Goal: Information Seeking & Learning: Understand process/instructions

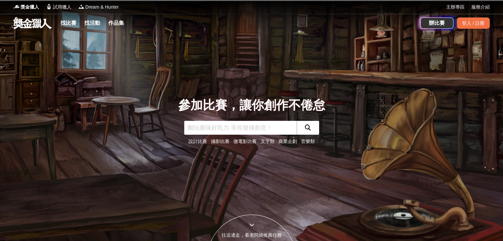
click at [212, 126] on input "text" at bounding box center [240, 128] width 112 height 14
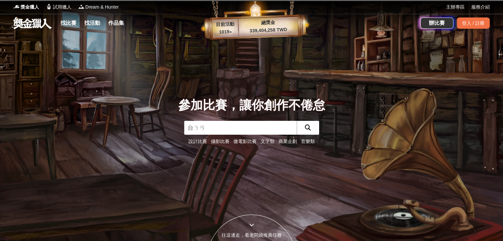
type input "台南"
click button "submit" at bounding box center [307, 128] width 22 height 14
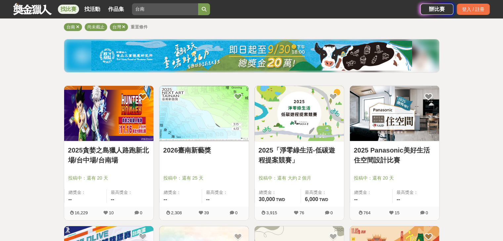
scroll to position [66, 0]
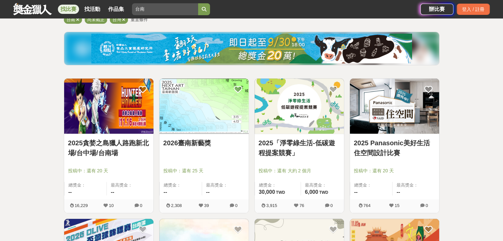
click at [201, 114] on img at bounding box center [203, 106] width 89 height 55
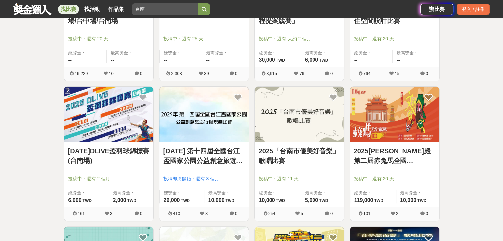
scroll to position [66, 0]
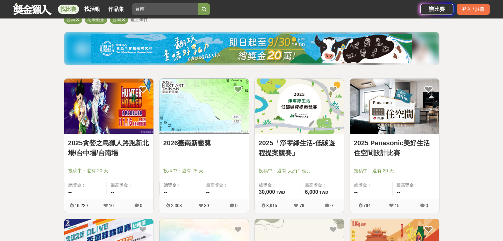
click at [194, 140] on link "2026臺南新藝獎" at bounding box center [203, 143] width 81 height 10
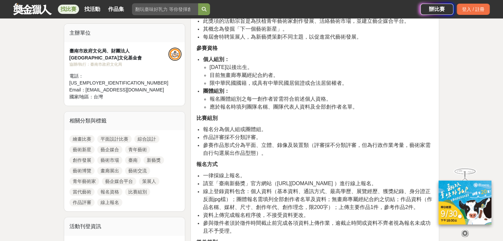
scroll to position [297, 0]
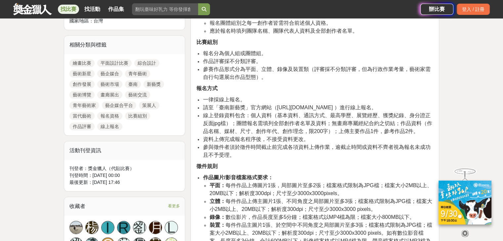
drag, startPoint x: 276, startPoint y: 108, endPoint x: 343, endPoint y: 104, distance: 67.2
click at [343, 105] on span "請至「臺南新藝獎」官方網站（[URL][DOMAIN_NAME] ）進行線上報名。" at bounding box center [289, 108] width 173 height 6
copy span "[URL][DOMAIN_NAME]"
click at [276, 119] on li "線上登錄資料包含：個人資料（基本資料、通訊方式、最高學歷、展覽經歷、獲獎紀錄、身分證正反面jpg檔）；團體報名需填列全部創作者名單及資料；無畫廊專屬經紀合約之…" at bounding box center [318, 124] width 231 height 24
drag, startPoint x: 247, startPoint y: 112, endPoint x: 276, endPoint y: 112, distance: 28.4
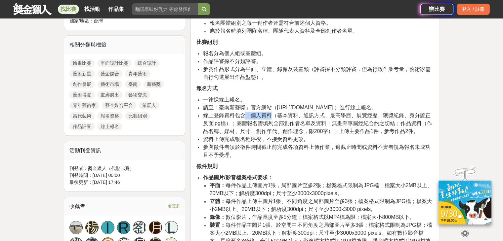
click at [274, 113] on span "線上登錄資料包含：個人資料（基本資料、通訊方式、最高學歷、展覽經歷、獲獎紀錄、身分證正反面jpg檔）；團體報名需填列全部創作者名單及資料；無畫廊專屬經紀合約之…" at bounding box center [317, 123] width 229 height 21
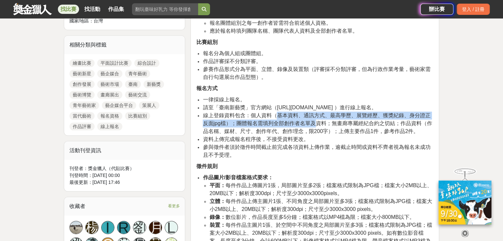
drag, startPoint x: 285, startPoint y: 114, endPoint x: 310, endPoint y: 126, distance: 28.2
click at [310, 126] on span "線上登錄資料包含：個人資料（基本資料、通訊方式、最高學歷、展覽經歷、獲獎紀錄、身分證正反面jpg檔）；團體報名需填列全部創作者名單及資料；無畫廊專屬經紀合約之…" at bounding box center [317, 123] width 229 height 21
click at [314, 126] on li "線上登錄資料包含：個人資料（基本資料、通訊方式、最高學歷、展覽經歷、獲獎紀錄、身分證正反面jpg檔）；團體報名需填列全部創作者名單及資料；無畫廊專屬經紀合約之…" at bounding box center [318, 124] width 231 height 24
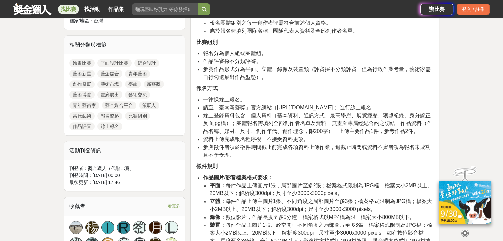
click at [318, 122] on span "線上登錄資料包含：個人資料（基本資料、通訊方式、最高學歷、展覽經歷、獲獎紀錄、身分證正反面jpg檔）；團體報名需填列全部創作者名單及資料；無畫廊專屬經紀合約之…" at bounding box center [317, 123] width 229 height 21
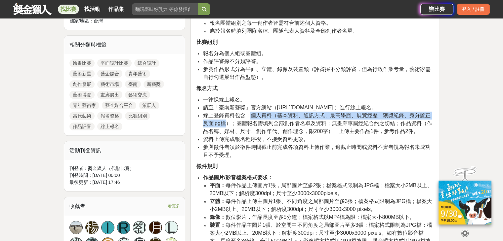
drag, startPoint x: 249, startPoint y: 115, endPoint x: 225, endPoint y: 122, distance: 24.7
click at [225, 122] on span "線上登錄資料包含：個人資料（基本資料、通訊方式、最高學歷、展覽經歷、獲獎紀錄、身分證正反面jpg檔）；團體報名需填列全部創作者名單及資料；無畫廊專屬經紀合約之…" at bounding box center [317, 123] width 229 height 21
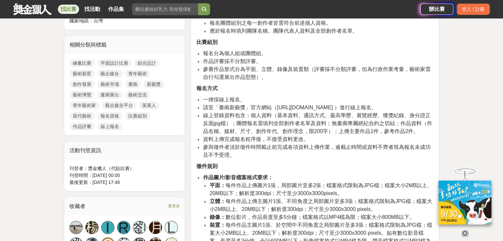
click at [365, 157] on li "參與徵件者須於徵件時間截止前完成各項資料上傳作業，逾截止時間或資料不齊者視為報名未成功且不予受理。" at bounding box center [318, 151] width 231 height 16
drag, startPoint x: 335, startPoint y: 131, endPoint x: 413, endPoint y: 133, distance: 78.7
click at [413, 133] on span "線上登錄資料包含：個人資料（基本資料、通訊方式、最高學歷、展覽經歷、獲獎紀錄、身分證正反面jpg檔）；團體報名需填列全部創作者名單及資料；無畫廊專屬經紀合約之…" at bounding box center [317, 123] width 229 height 21
click at [405, 144] on span "參與徵件者須於徵件時間截止前完成各項資料上傳作業，逾截止時間或資料不齊者視為報名未成功且不予受理。" at bounding box center [316, 151] width 227 height 14
click at [308, 151] on li "參與徵件者須於徵件時間截止前完成各項資料上傳作業，逾截止時間或資料不齊者視為報名未成功且不予受理。" at bounding box center [318, 151] width 231 height 16
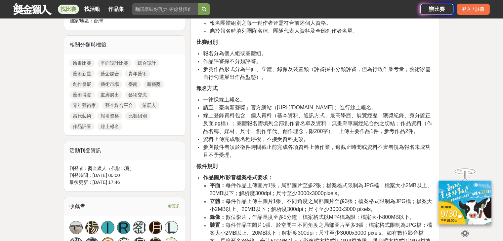
click at [236, 151] on li "參與徵件者須於徵件時間截止前完成各項資料上傳作業，逾截止時間或資料不齊者視為報名未成功且不予受理。" at bounding box center [318, 151] width 231 height 16
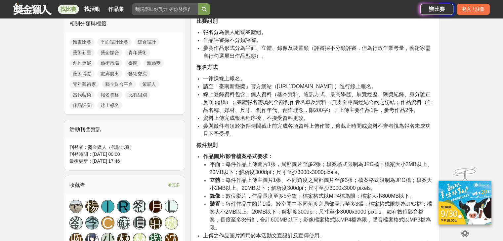
scroll to position [330, 0]
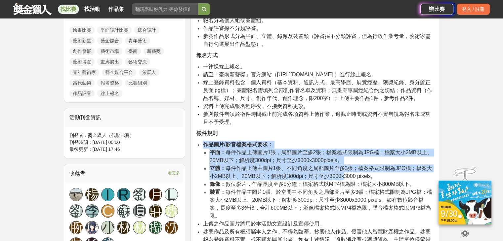
drag, startPoint x: 204, startPoint y: 143, endPoint x: 342, endPoint y: 178, distance: 142.8
click at [342, 177] on li "作品圖片/影音檔案格式要求： 平面： 每件作品上傳圖片1張，局部圖片至多2張；檔案格式限制為JPG檔；檔案大小2MB以上、20MB以下；解析度300dpi；尺…" at bounding box center [318, 180] width 231 height 79
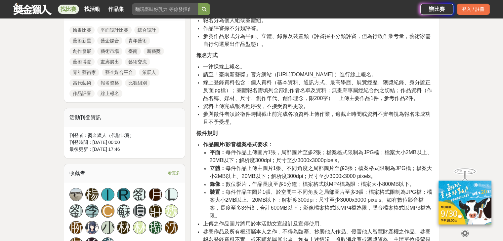
click at [343, 193] on span "裝置： 每件作品主圖片1張、於空間中不同角度之局部圖片至多3張；檔案格式限制為JPG檔；檔案大小2MB以上、20MB以下；解析度300dpi；尺寸至少3000…" at bounding box center [320, 203] width 222 height 29
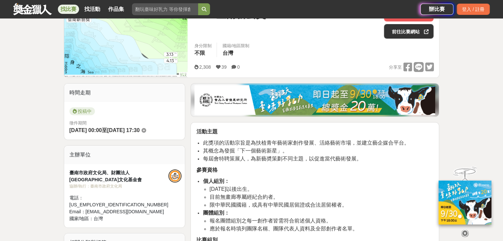
scroll to position [132, 0]
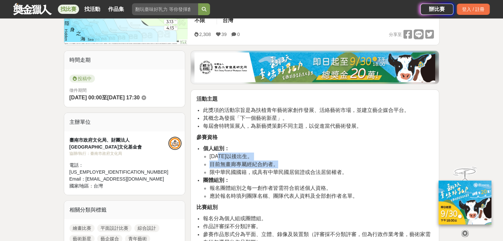
drag, startPoint x: 219, startPoint y: 155, endPoint x: 288, endPoint y: 168, distance: 70.1
click at [288, 168] on ul "[DATE]以後出生。 目前無畫廊專屬經紀合約者。 限中華民國國籍，或具有中華民國居留證或合法居留權者。" at bounding box center [318, 165] width 231 height 24
click at [286, 173] on span "限中華民國國籍，或具有中華民國居留證或合法居留權者。" at bounding box center [277, 173] width 137 height 6
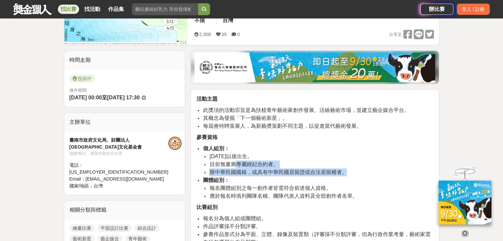
drag, startPoint x: 234, startPoint y: 166, endPoint x: 341, endPoint y: 182, distance: 108.2
click at [341, 182] on ul "個人組別： [DATE]以後出生。 目前無畫廊專屬經紀合約者。 限中華民國國籍，或具有中華民國居留證或合法居留權者。 團體組別： 報名團體組別之每一創作者皆需…" at bounding box center [314, 173] width 237 height 56
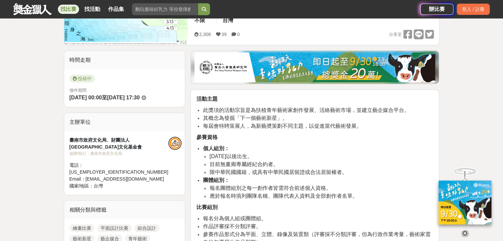
click at [339, 190] on li "報名團體組別之每一創作者皆需符合前述個人資格。" at bounding box center [321, 188] width 224 height 8
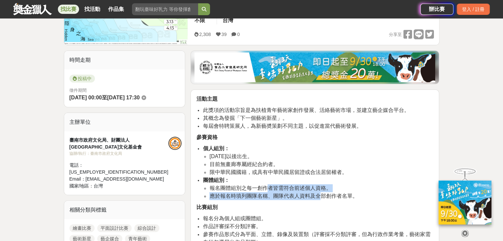
drag, startPoint x: 266, startPoint y: 186, endPoint x: 329, endPoint y: 202, distance: 65.2
click at [323, 199] on ul "報名團體組別之每一創作者皆需符合前述個人資格。 應於報名時填列團隊名稱、團隊代表人資料及全部創作者名單。" at bounding box center [318, 192] width 231 height 16
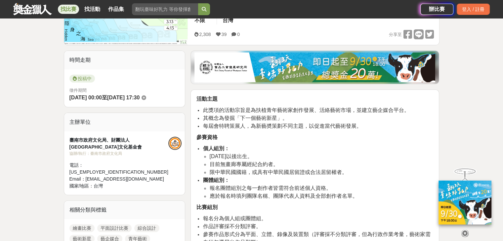
click at [339, 206] on p "比賽組別" at bounding box center [314, 208] width 237 height 8
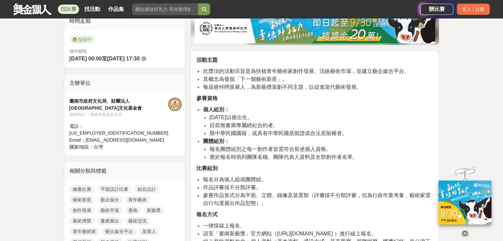
scroll to position [231, 0]
